Goal: Navigation & Orientation: Find specific page/section

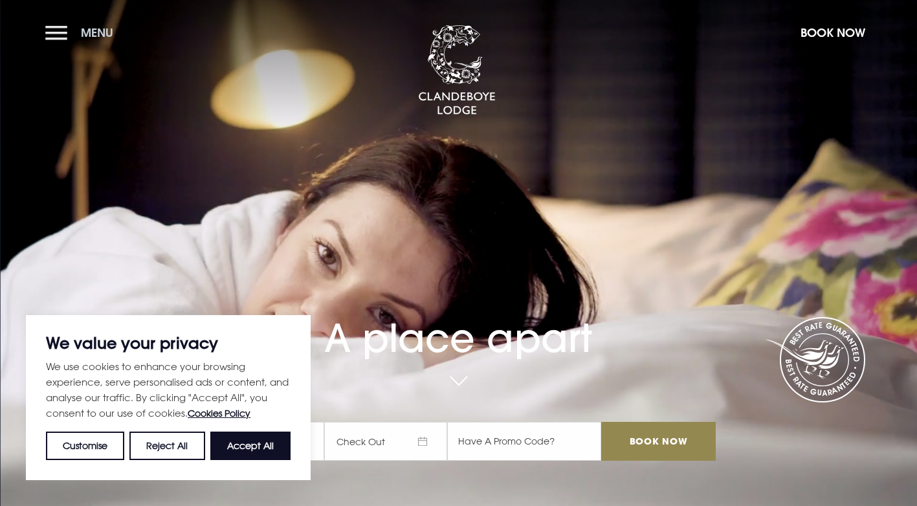
click at [60, 26] on button "Menu" at bounding box center [82, 33] width 74 height 28
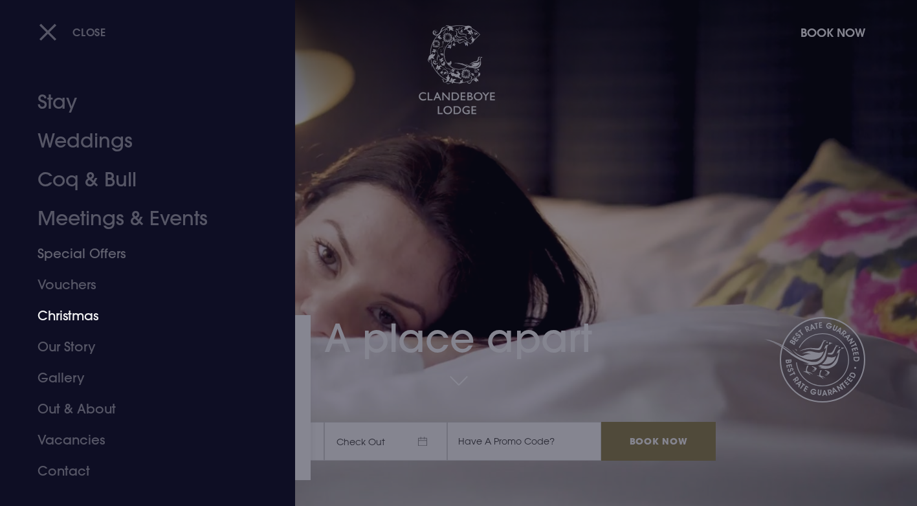
click at [79, 313] on link "Christmas" at bounding box center [140, 315] width 204 height 31
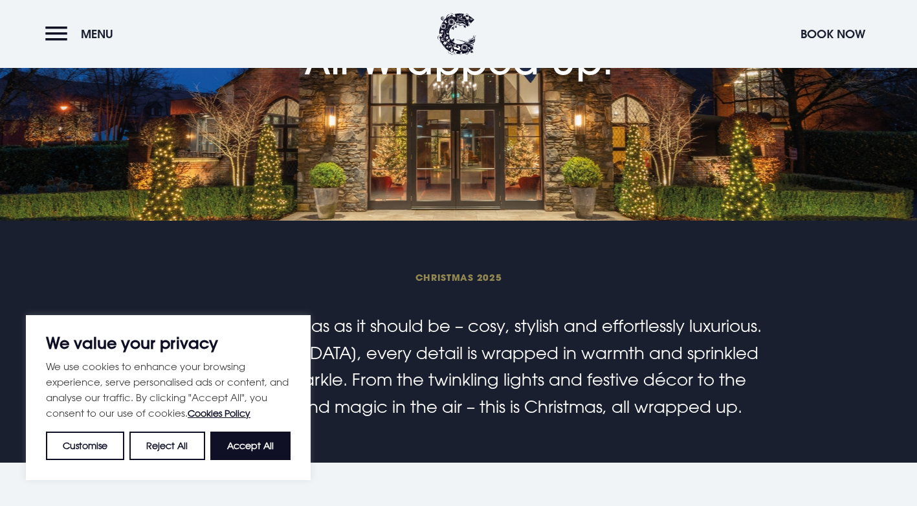
scroll to position [194, 0]
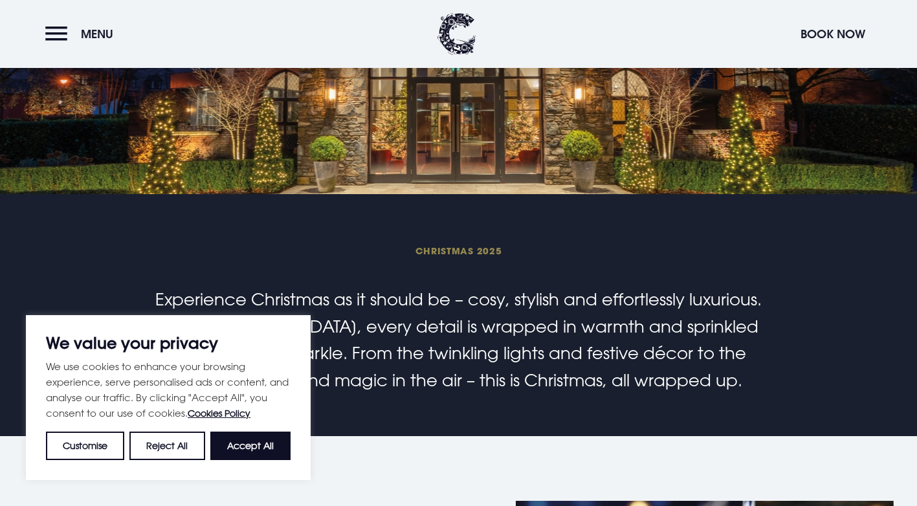
click at [252, 454] on button "Accept All" at bounding box center [250, 446] width 80 height 28
checkbox input "true"
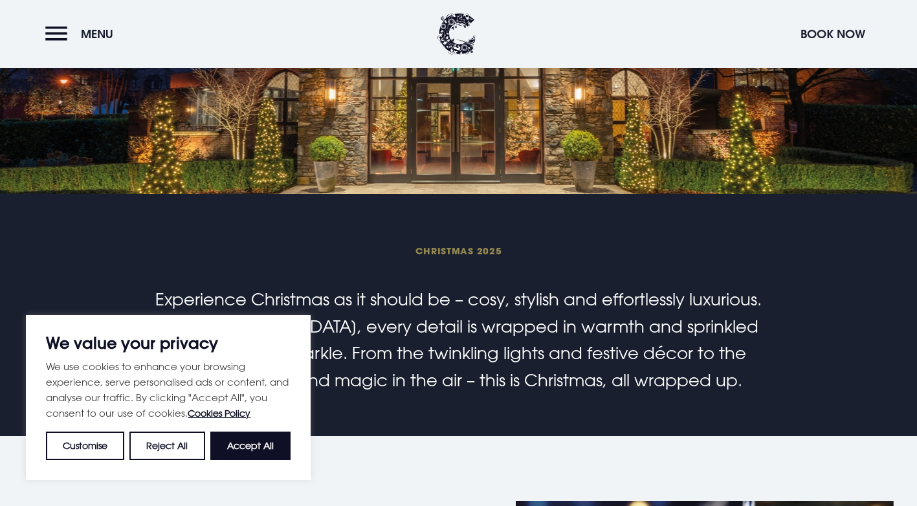
checkbox input "true"
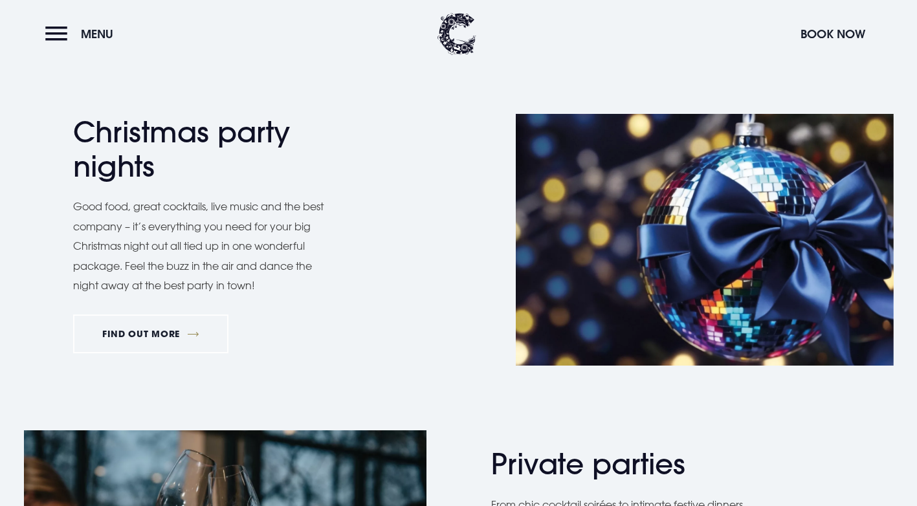
scroll to position [582, 0]
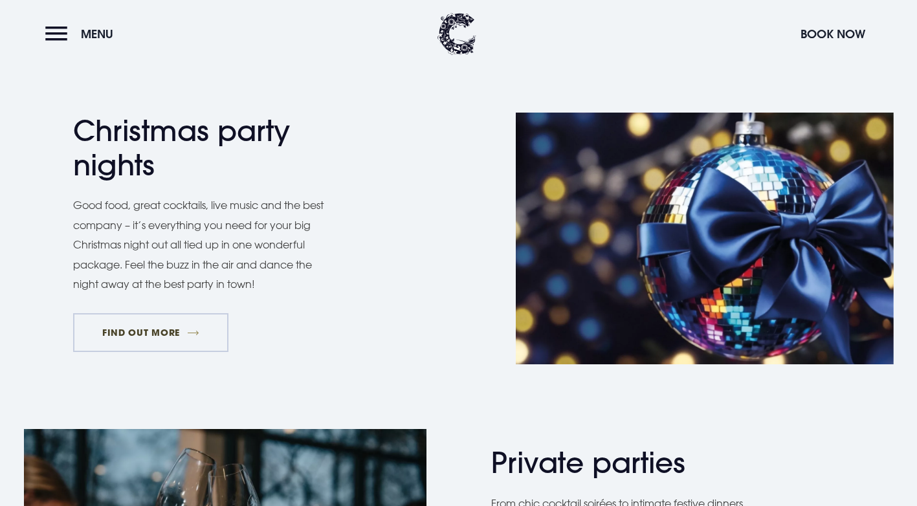
click at [150, 324] on link "FIND OUT MORE" at bounding box center [151, 332] width 156 height 39
